Goal: Task Accomplishment & Management: Use online tool/utility

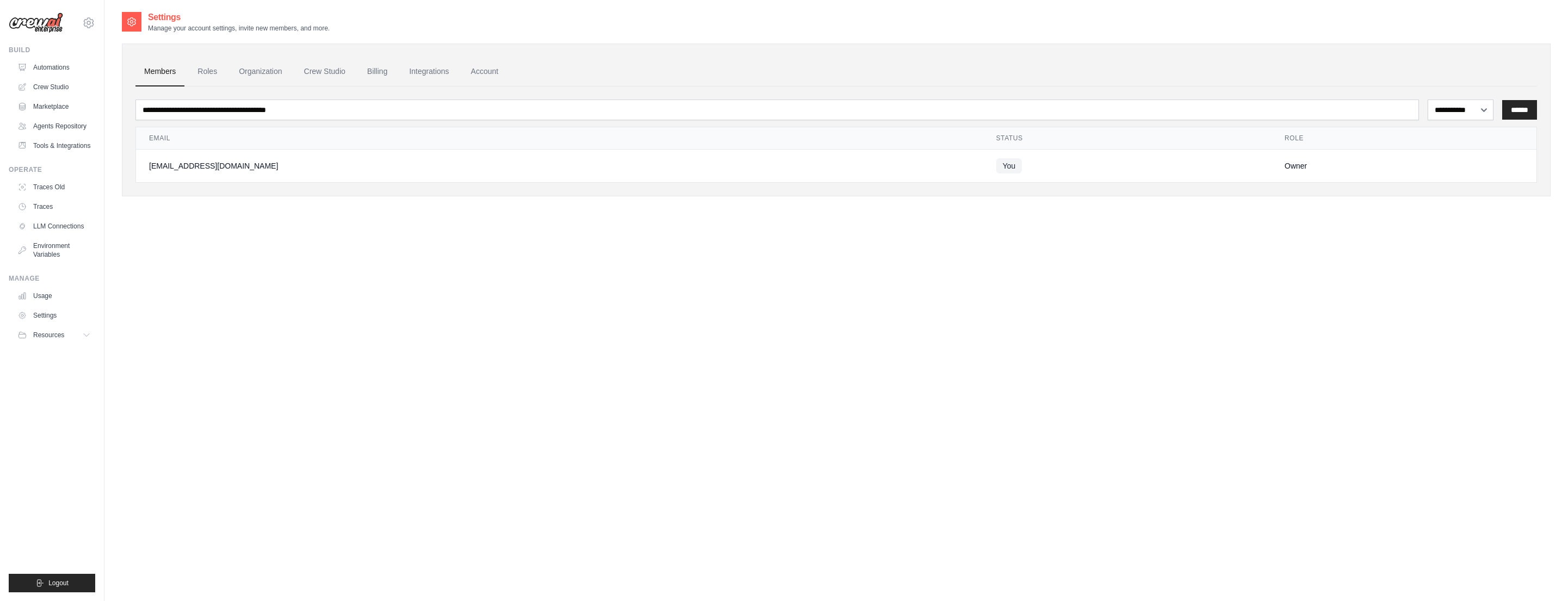
click at [1226, 335] on div "**********" at bounding box center [836, 311] width 1429 height 601
click at [57, 336] on span "Resources" at bounding box center [49, 336] width 31 height 9
click at [69, 144] on link "Tools & Integrations" at bounding box center [55, 146] width 82 height 18
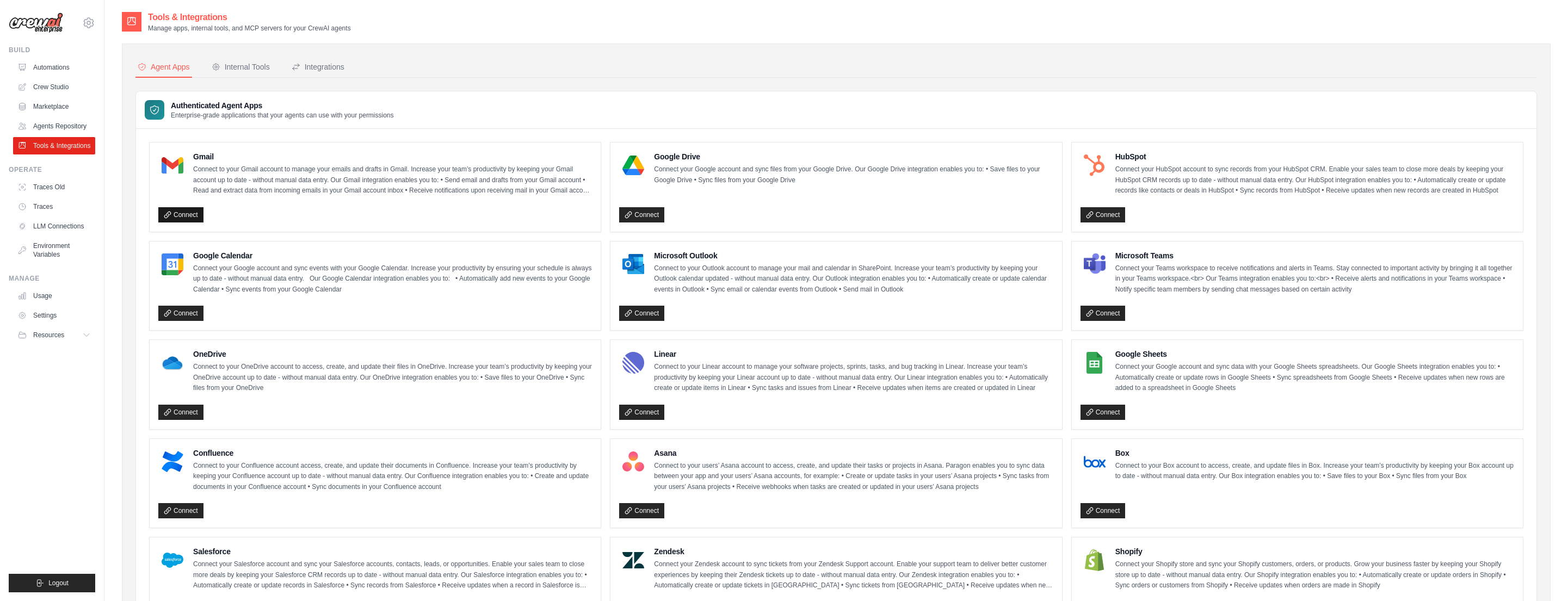
click at [185, 213] on link "Connect" at bounding box center [181, 215] width 45 height 15
click at [652, 218] on link "Connect" at bounding box center [642, 215] width 45 height 15
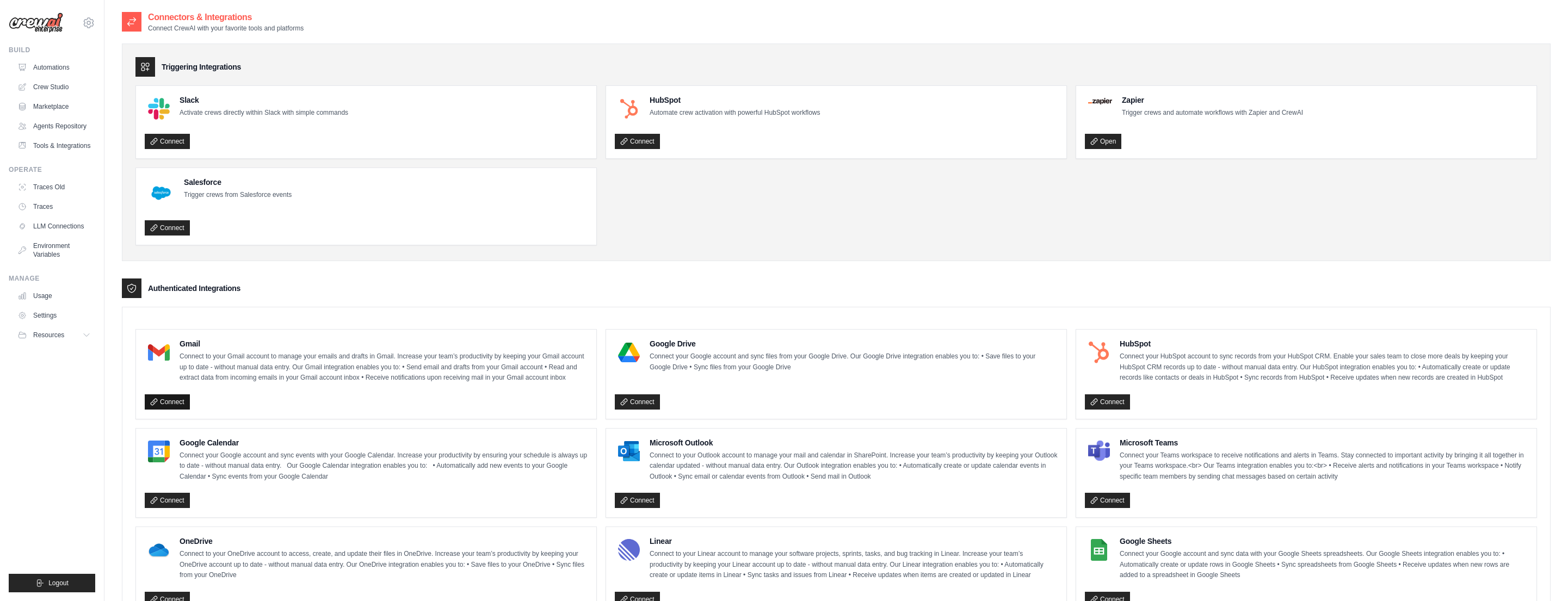
click at [173, 402] on link "Connect" at bounding box center [168, 402] width 45 height 15
click at [62, 144] on link "Tools & Integrations" at bounding box center [55, 146] width 82 height 18
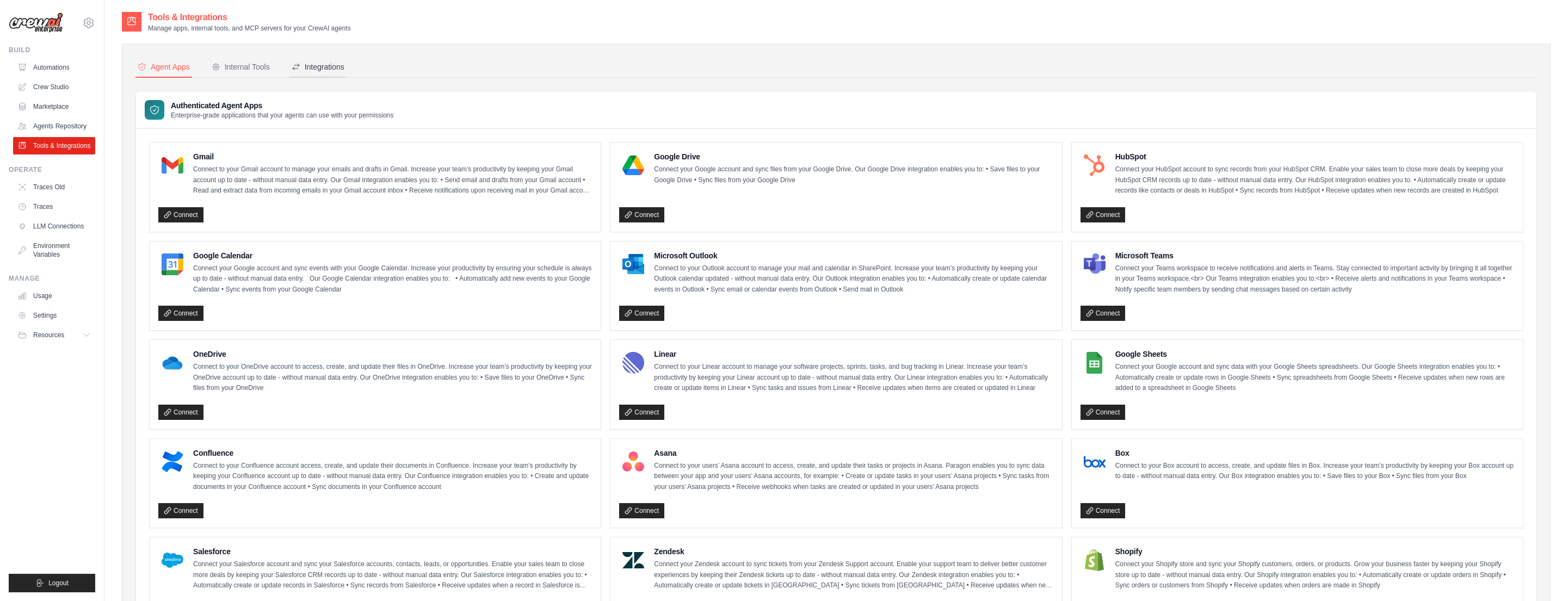
click at [311, 66] on div "Integrations" at bounding box center [318, 66] width 53 height 11
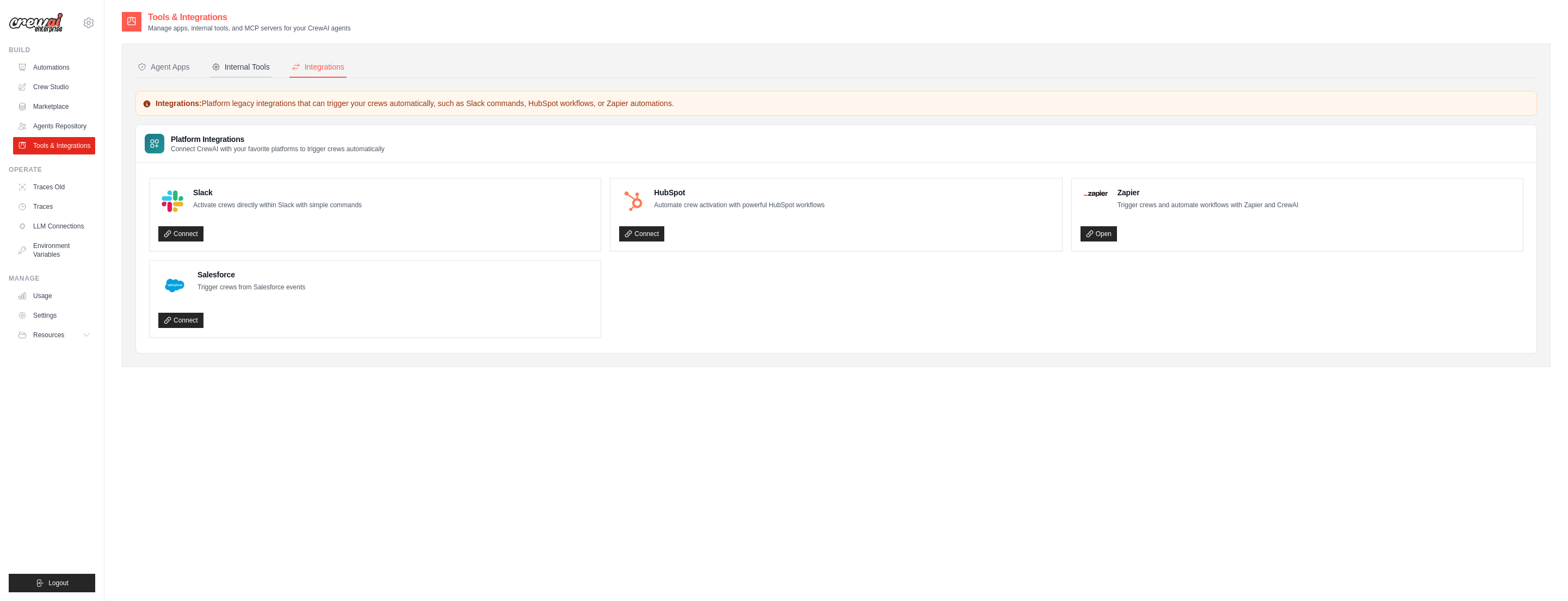
click at [232, 65] on div "Internal Tools" at bounding box center [241, 66] width 58 height 11
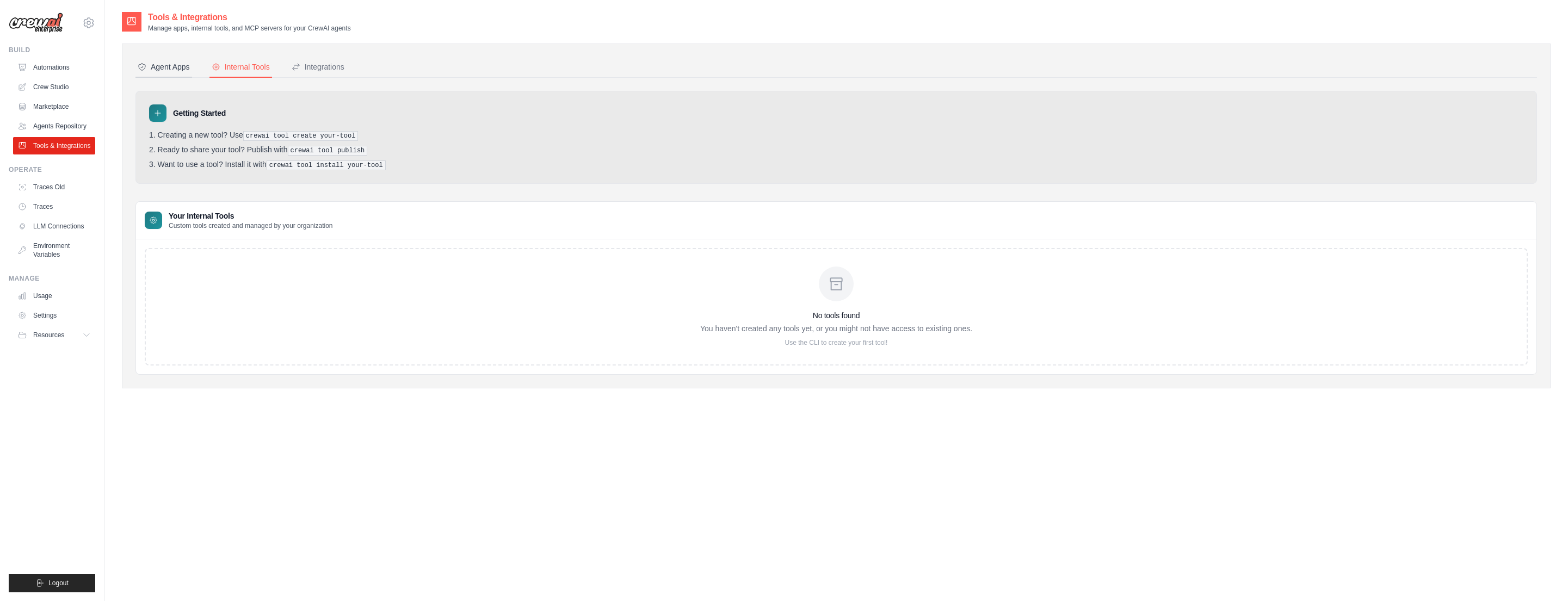
click at [153, 61] on div "Agent Apps" at bounding box center [163, 66] width 52 height 11
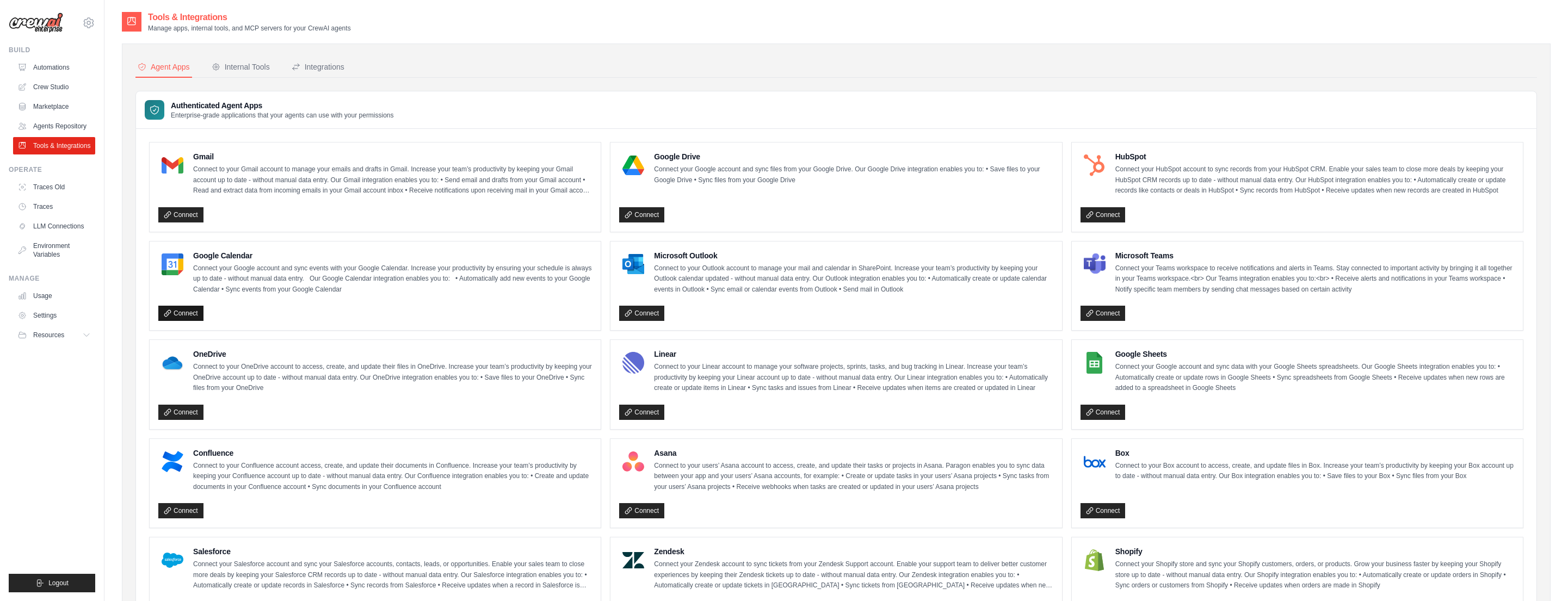
click at [192, 313] on link "Connect" at bounding box center [181, 313] width 45 height 15
click at [64, 145] on link "Tools & Integrations" at bounding box center [55, 146] width 82 height 18
click at [53, 125] on link "Agents Repository" at bounding box center [55, 126] width 82 height 18
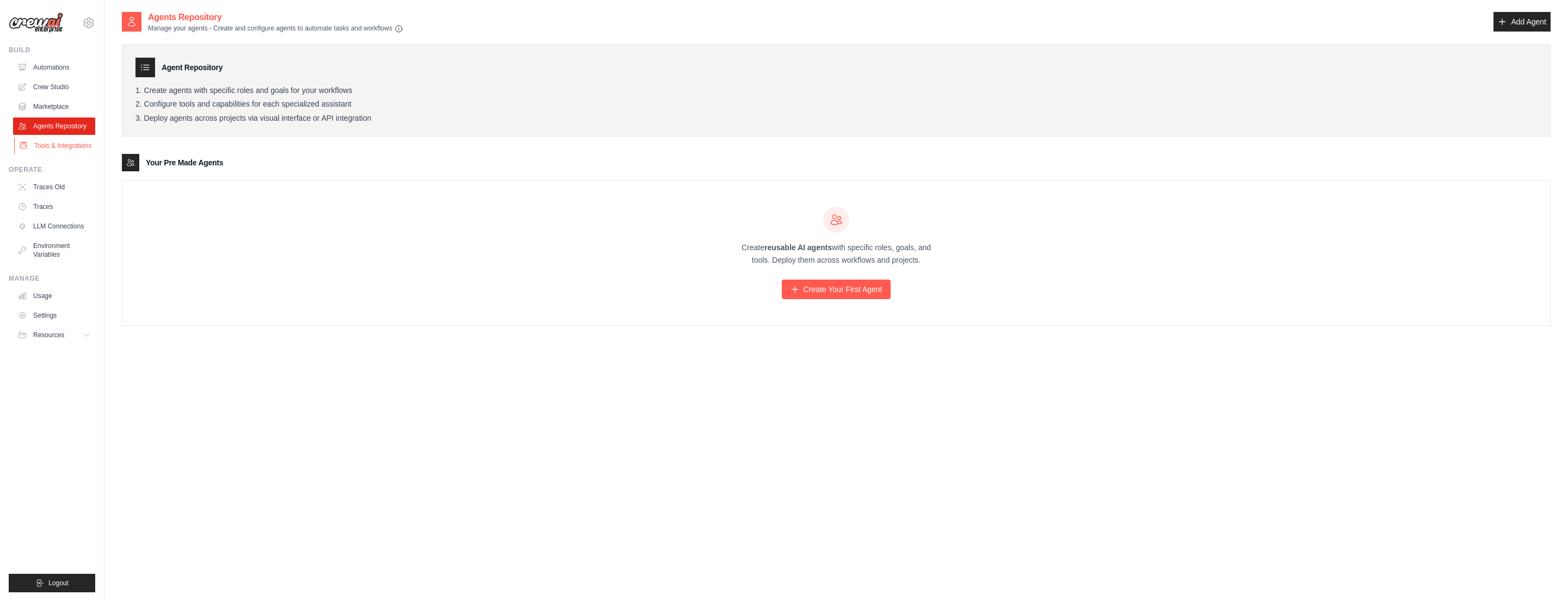
click at [66, 144] on link "Tools & Integrations" at bounding box center [55, 146] width 82 height 18
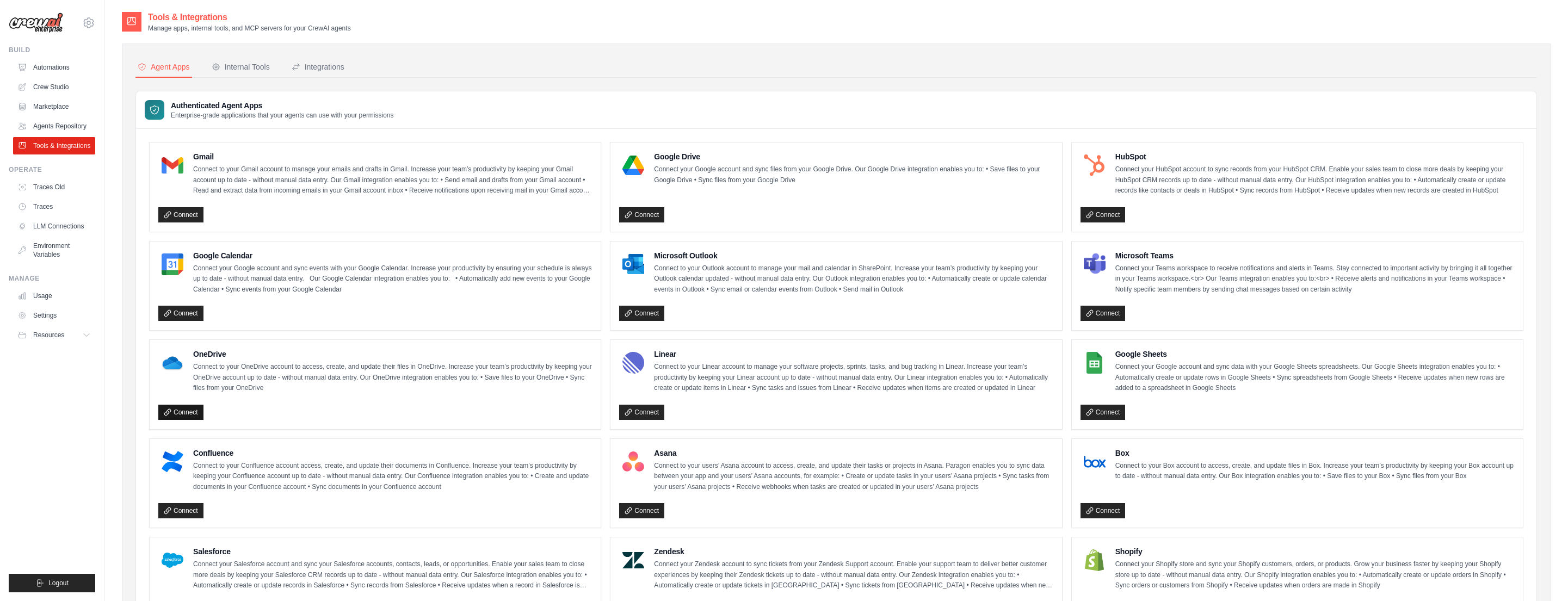
click at [195, 408] on link "Connect" at bounding box center [181, 412] width 45 height 15
click at [189, 215] on link "Connect" at bounding box center [181, 215] width 45 height 15
click at [60, 581] on span "Logout" at bounding box center [59, 583] width 20 height 9
